Goal: Task Accomplishment & Management: Use online tool/utility

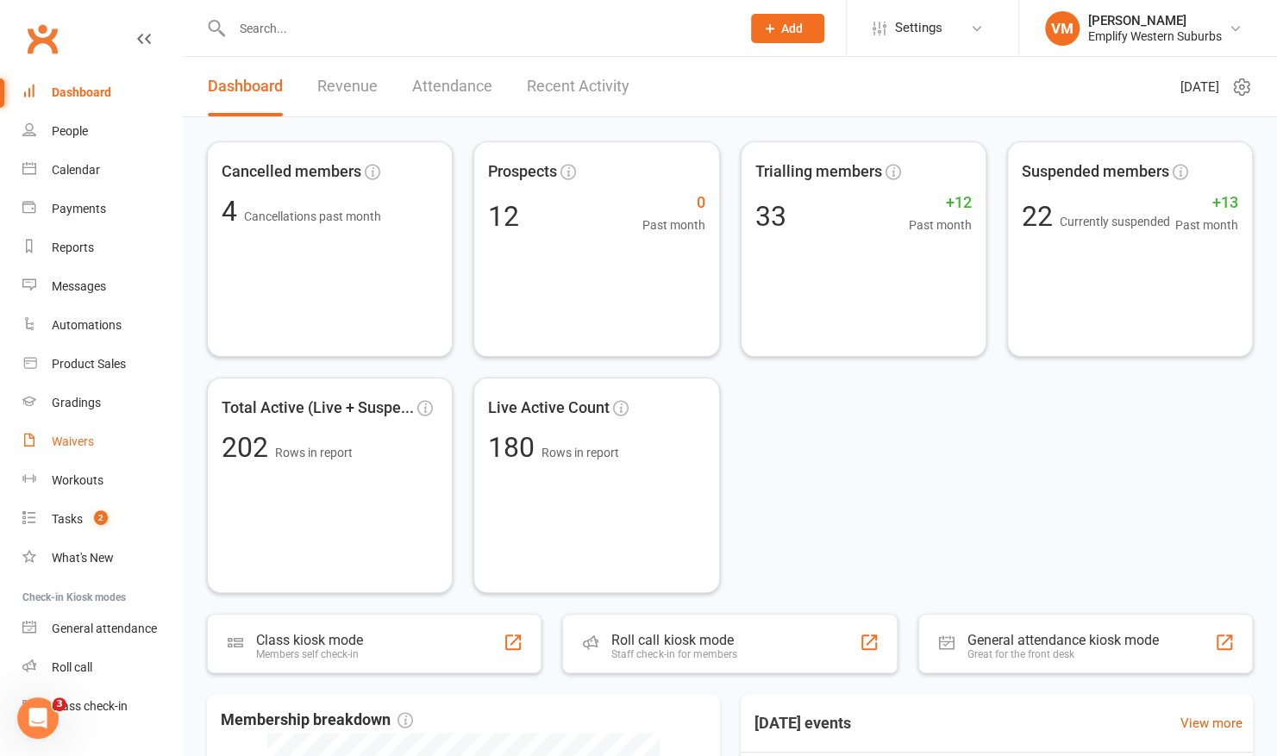
click at [78, 434] on div "Waivers" at bounding box center [73, 441] width 42 height 14
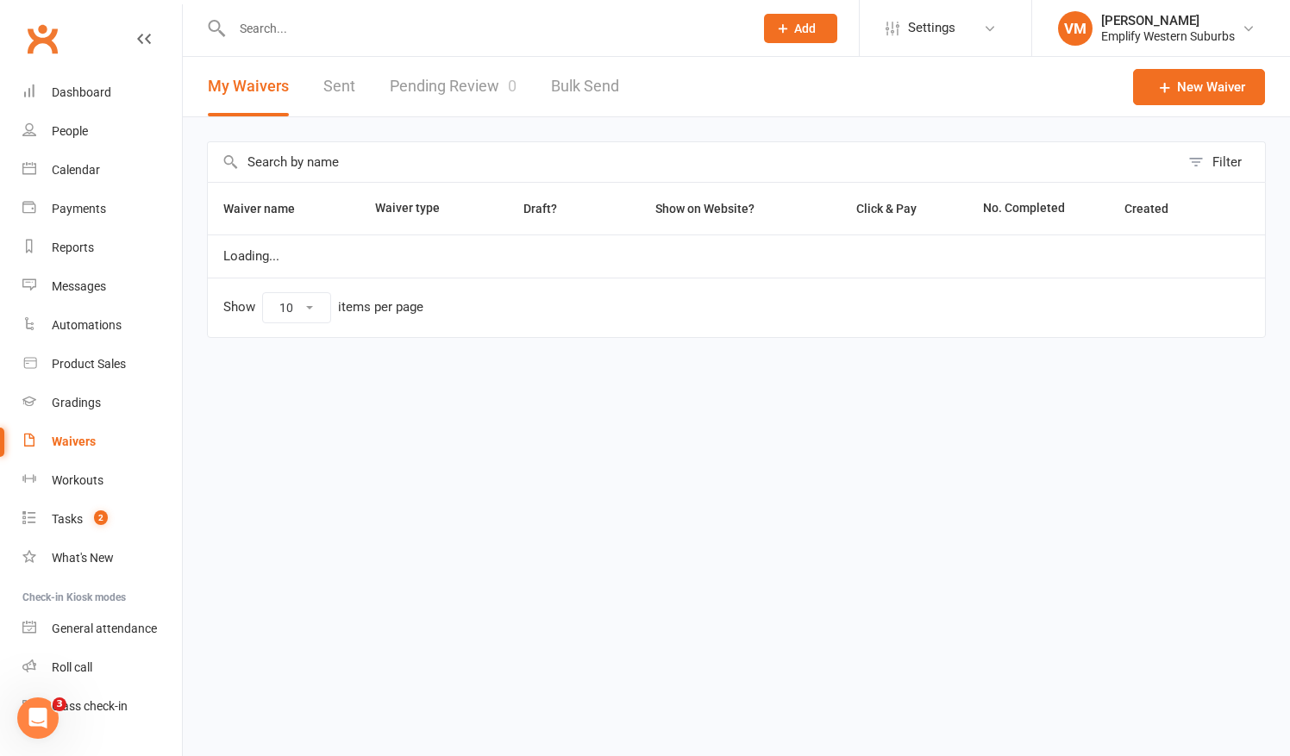
click at [455, 102] on link "Pending Review 0" at bounding box center [453, 86] width 127 height 59
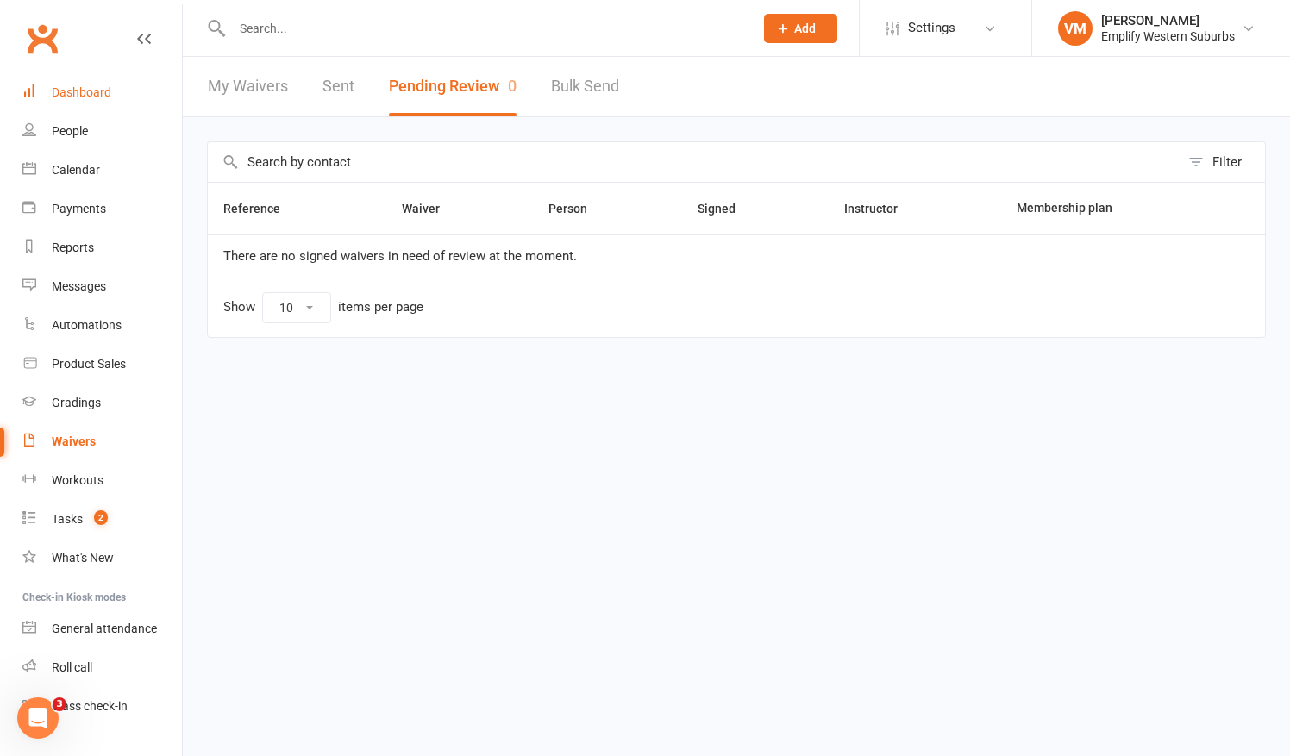
click at [90, 76] on link "Dashboard" at bounding box center [101, 92] width 159 height 39
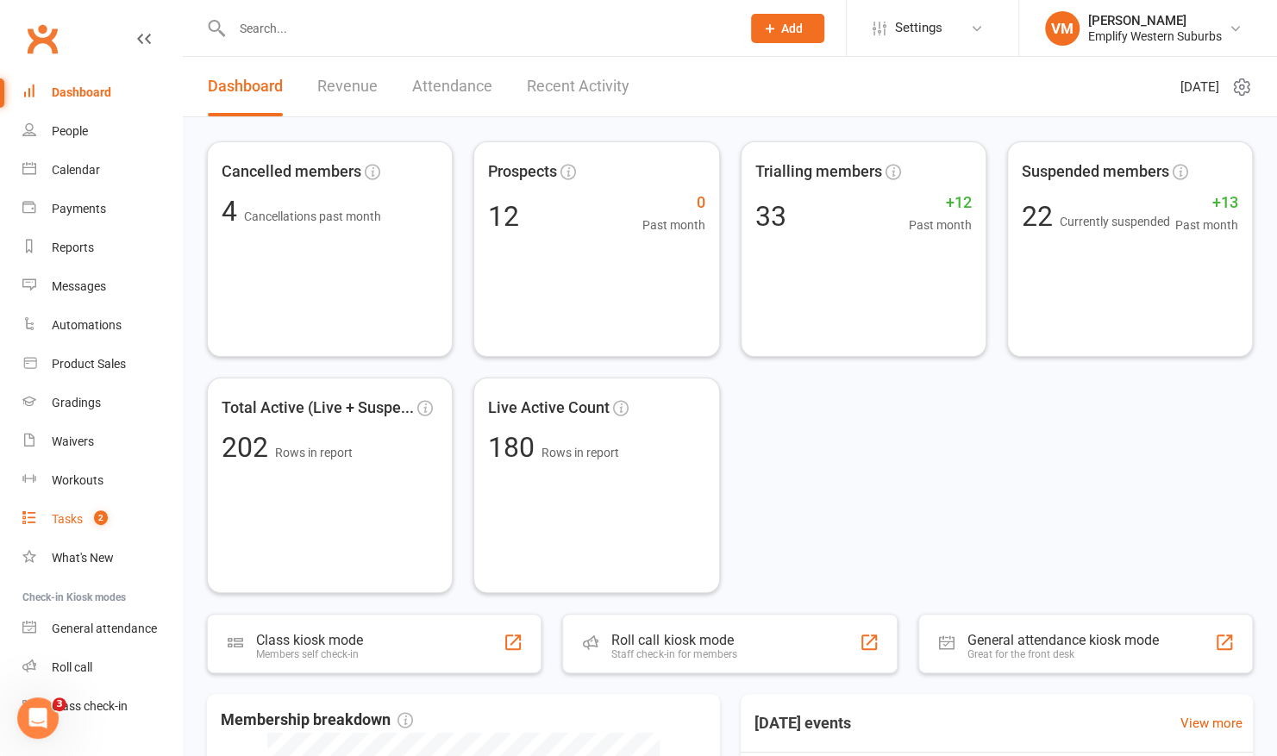
click at [78, 526] on div "Tasks" at bounding box center [67, 519] width 31 height 14
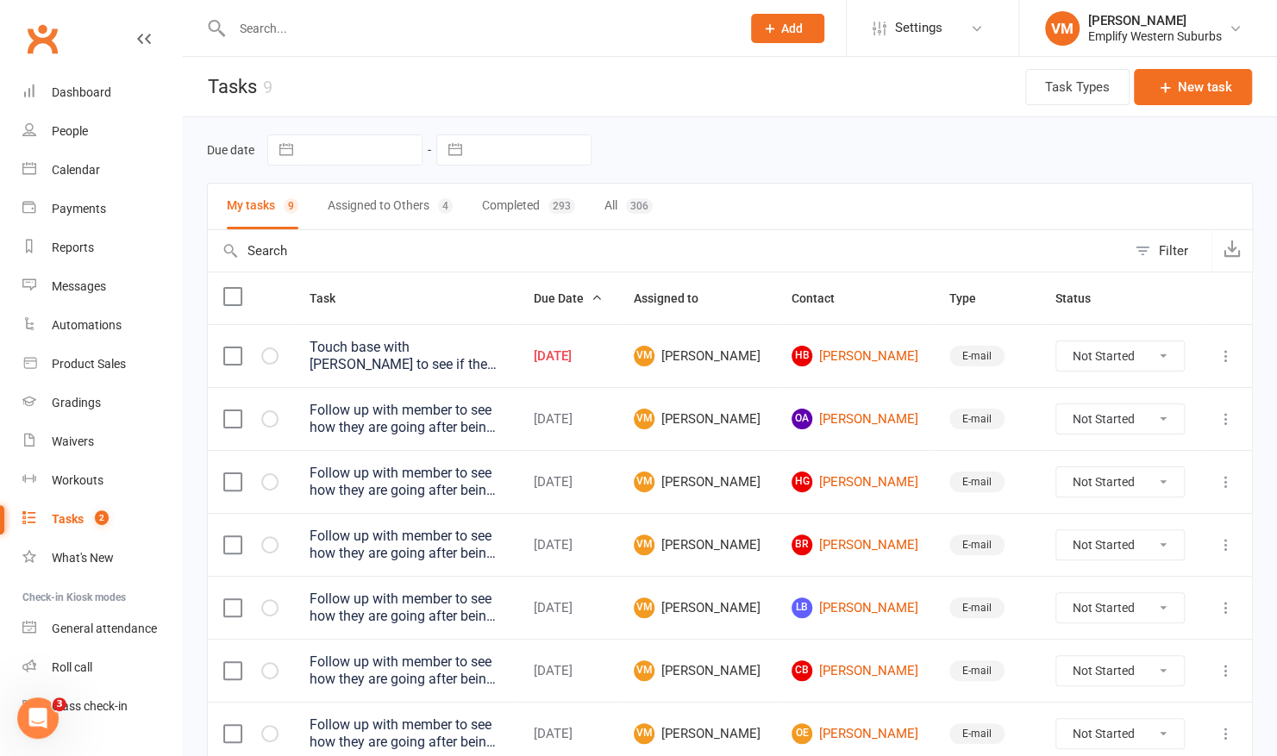
click at [237, 347] on label at bounding box center [231, 355] width 17 height 17
click at [237, 347] on input "checkbox" at bounding box center [231, 347] width 17 height 0
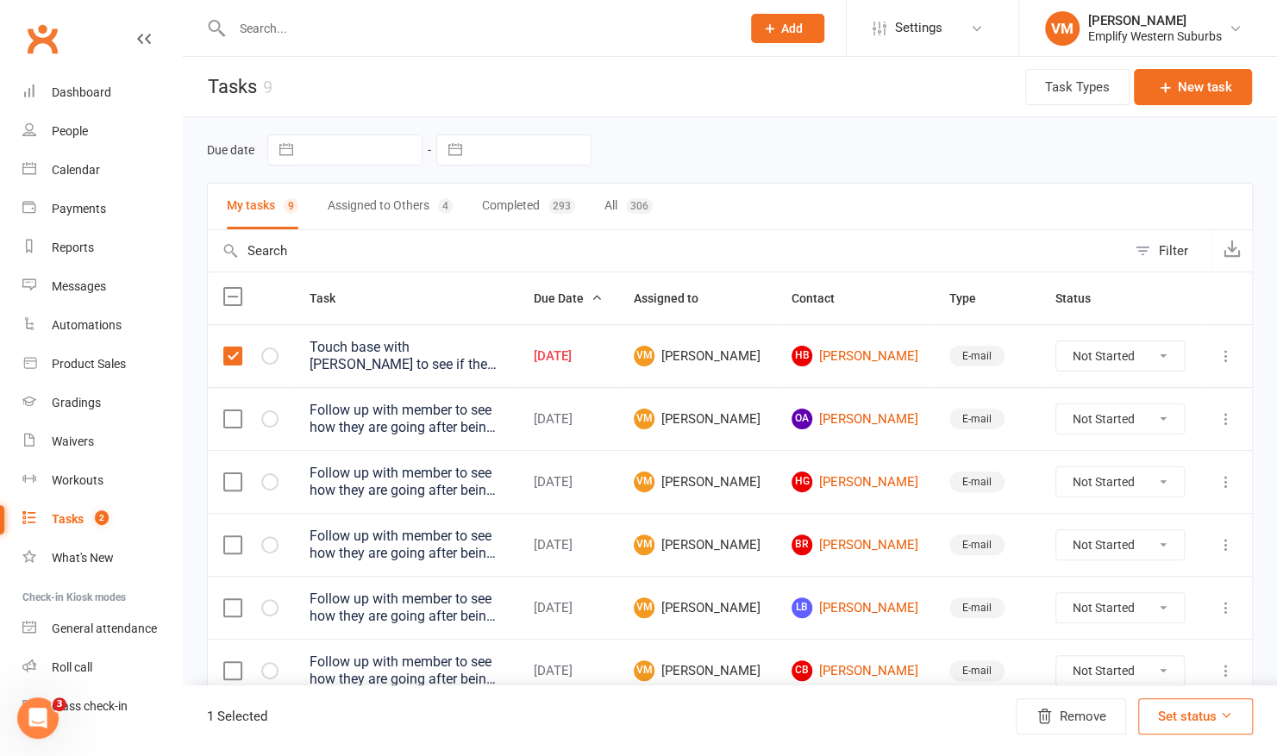
click at [237, 348] on label at bounding box center [231, 355] width 17 height 17
click at [237, 347] on input "checkbox" at bounding box center [231, 347] width 17 height 0
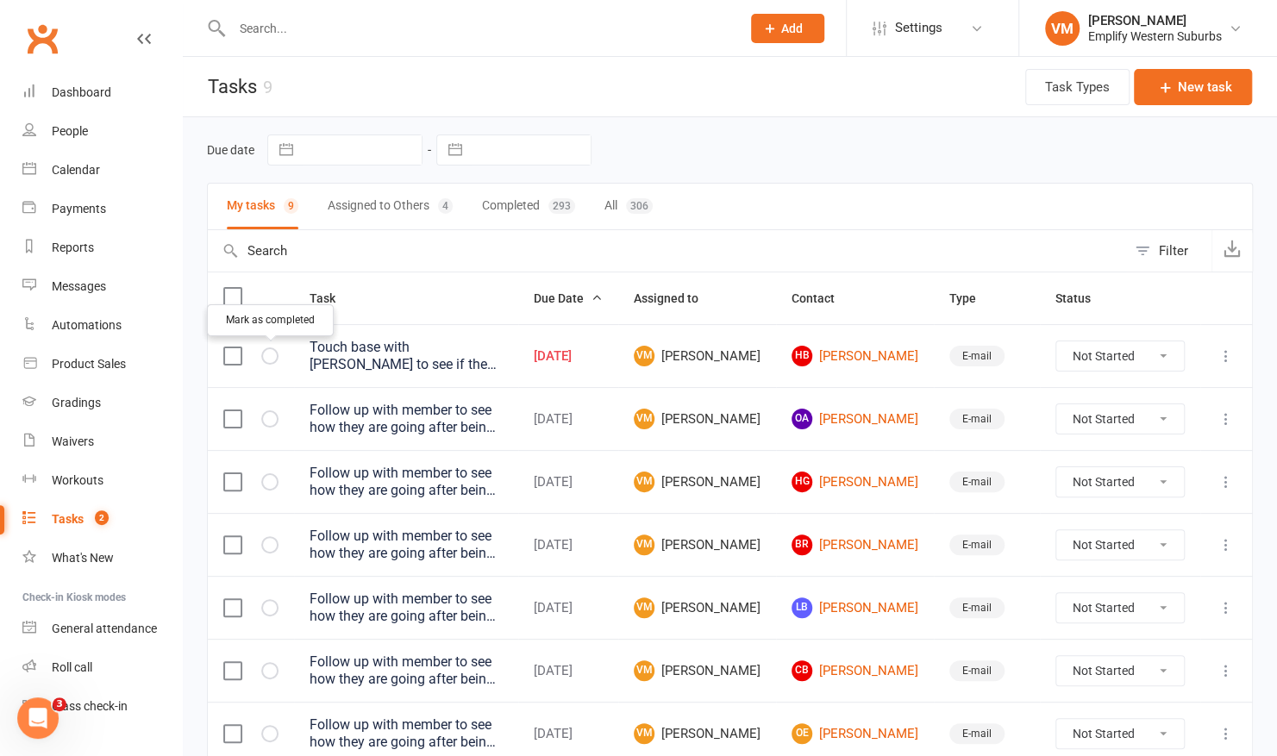
click at [275, 355] on button "button" at bounding box center [269, 355] width 17 height 17
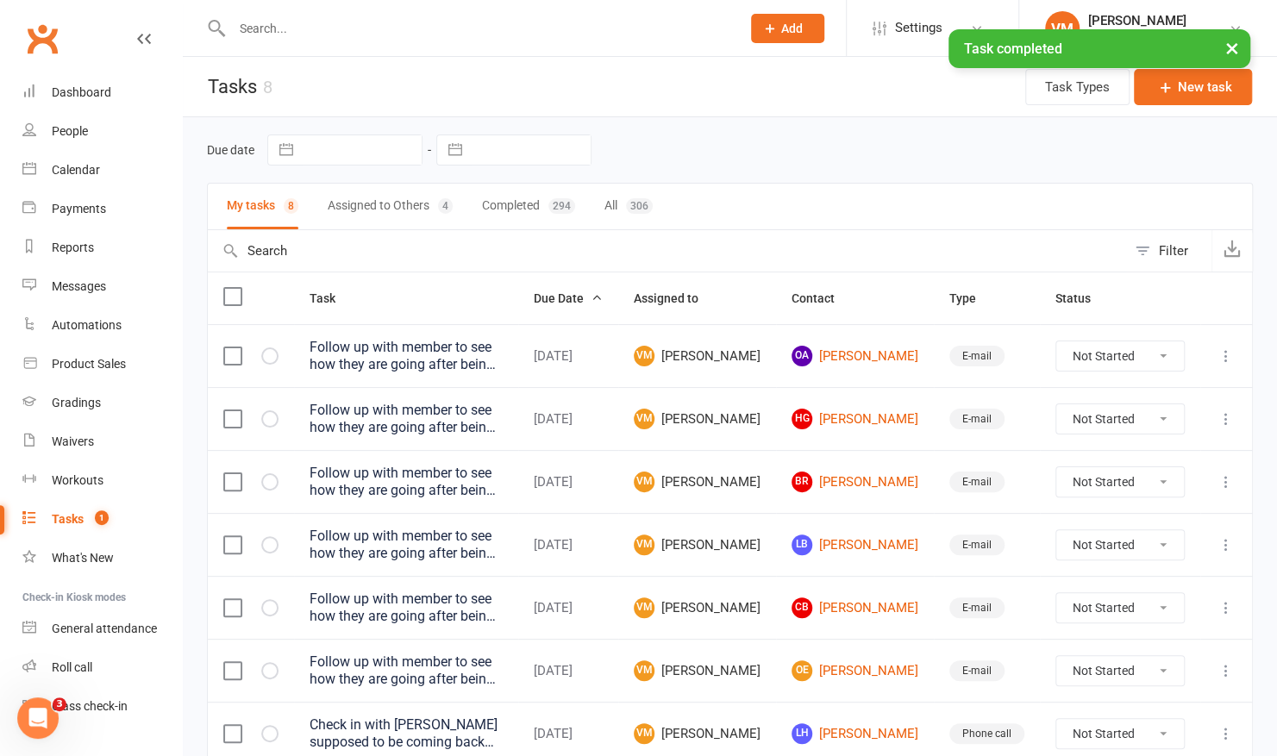
click at [408, 216] on button "Assigned to Others 4" at bounding box center [390, 207] width 125 height 46
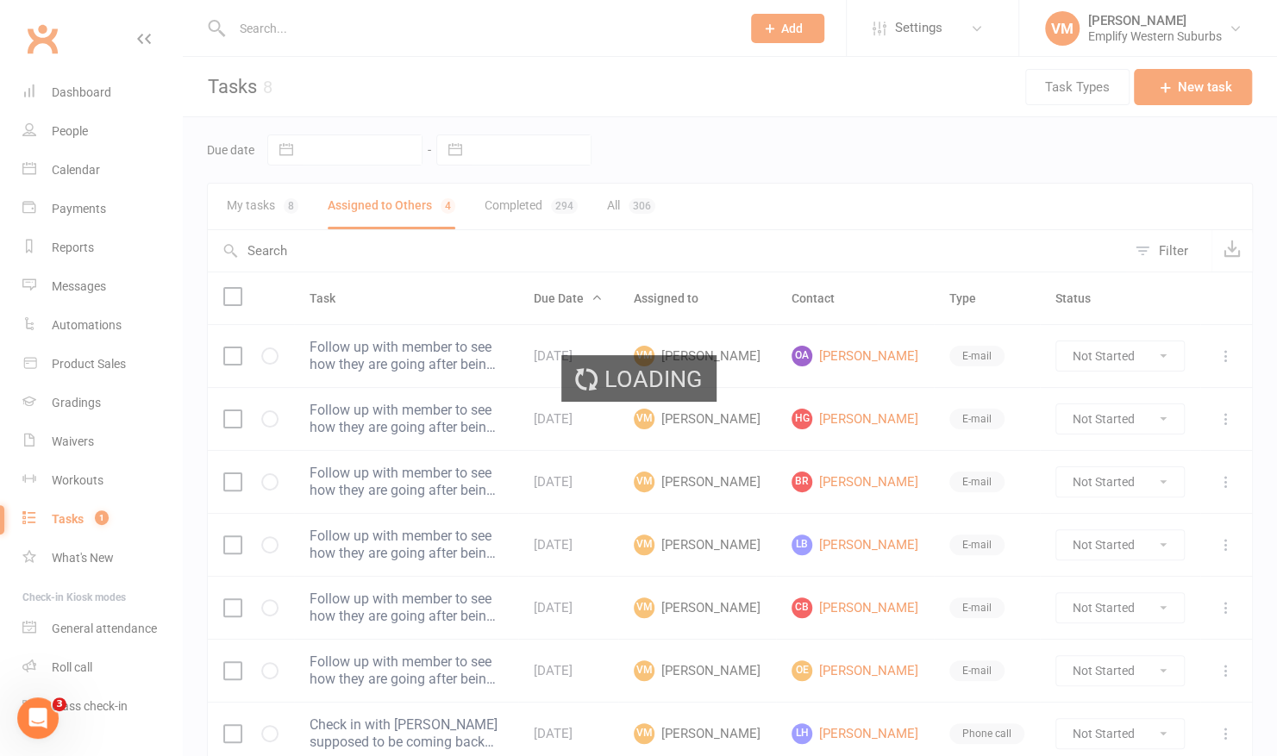
select select "waiting"
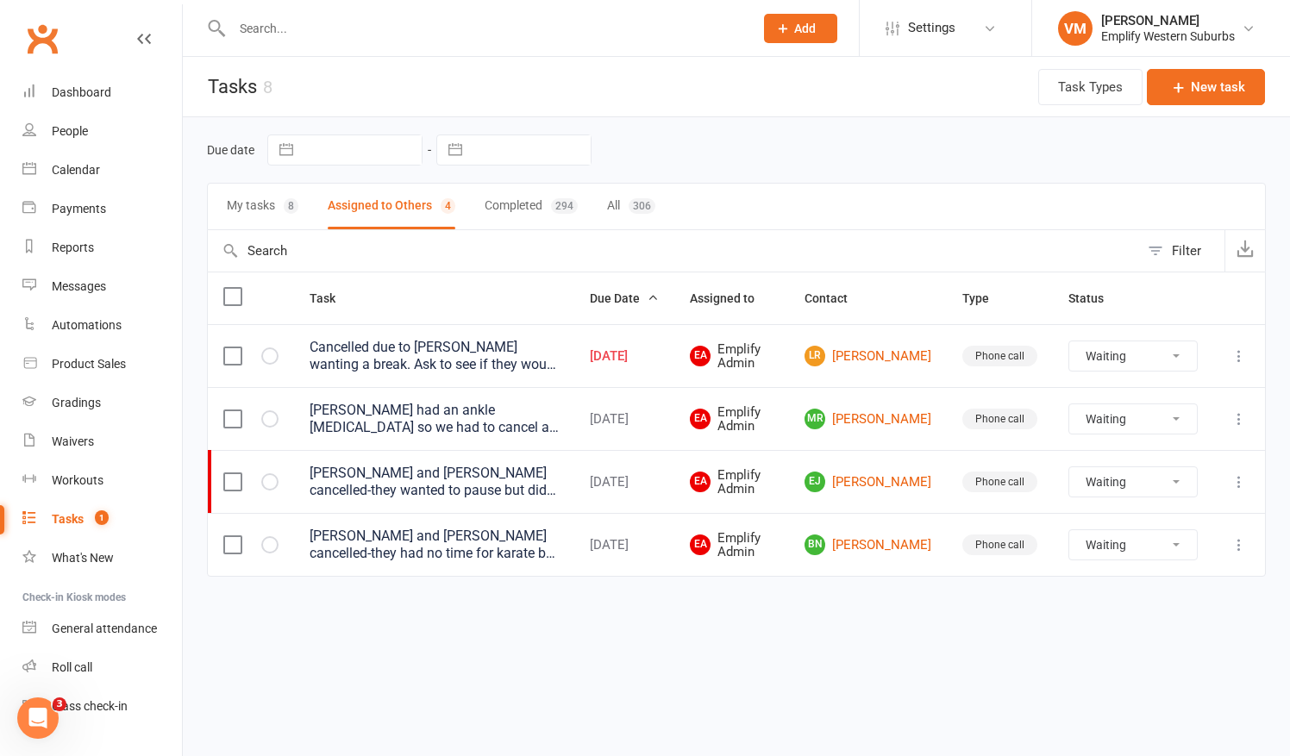
click at [262, 197] on button "My tasks 8" at bounding box center [263, 207] width 72 height 46
select select "waiting"
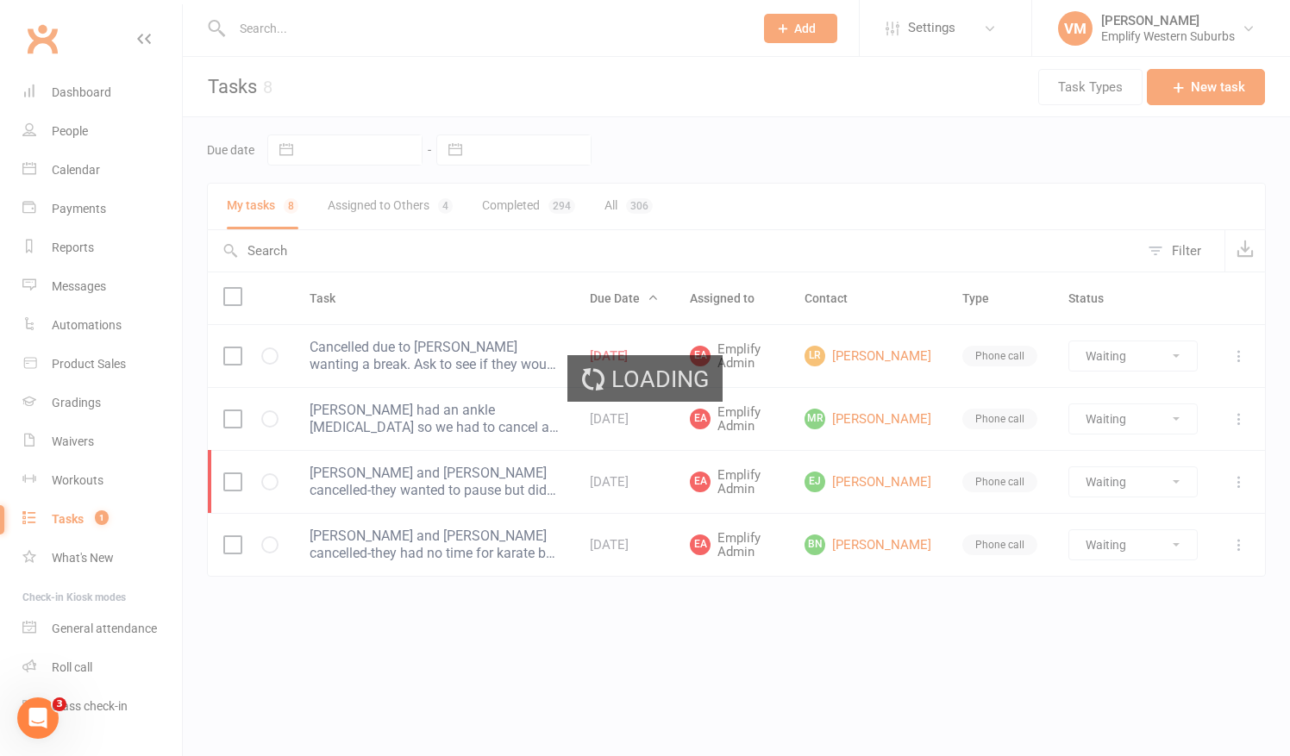
select select "waiting"
